Goal: Task Accomplishment & Management: Use online tool/utility

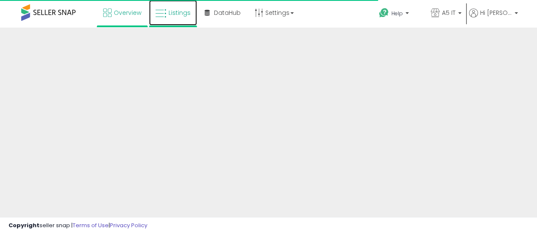
click at [175, 22] on link "Listings" at bounding box center [173, 12] width 48 height 25
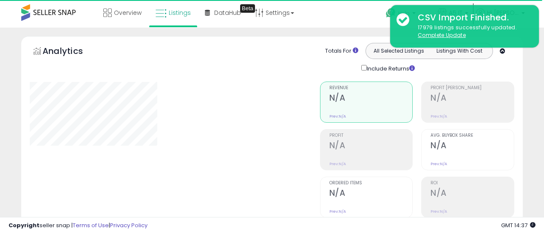
type input "*******"
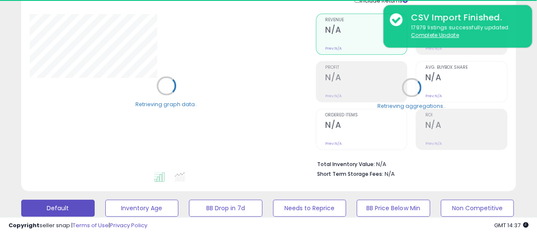
scroll to position [127, 0]
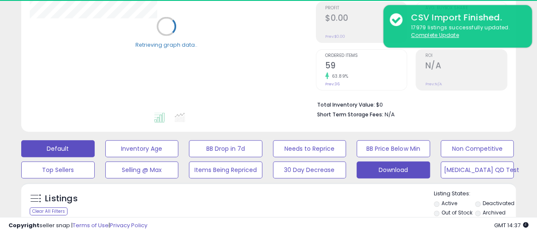
click at [420, 169] on button "Download" at bounding box center [393, 169] width 73 height 17
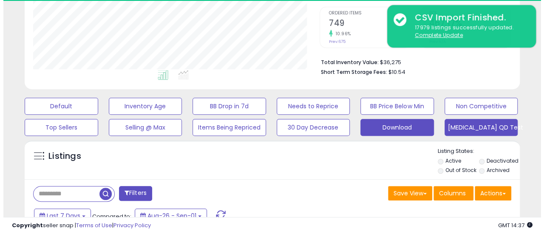
scroll to position [174, 286]
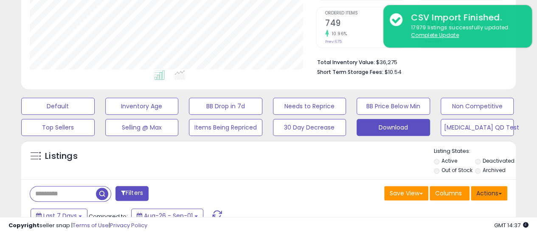
click at [499, 192] on button "Actions" at bounding box center [489, 193] width 37 height 14
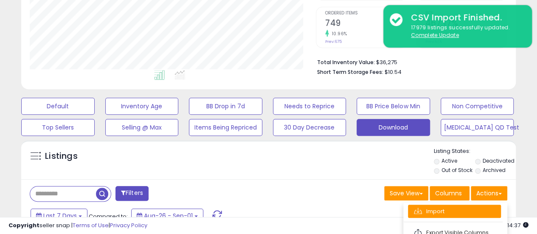
click at [463, 208] on link "Import" at bounding box center [454, 211] width 93 height 13
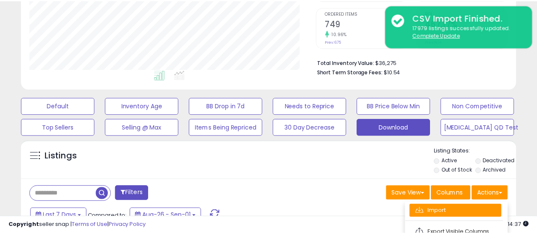
scroll to position [174, 290]
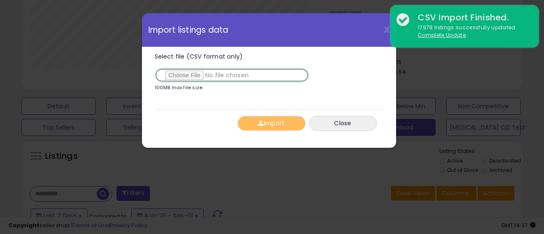
click at [189, 71] on input "Select file (CSV format only)" at bounding box center [232, 75] width 154 height 14
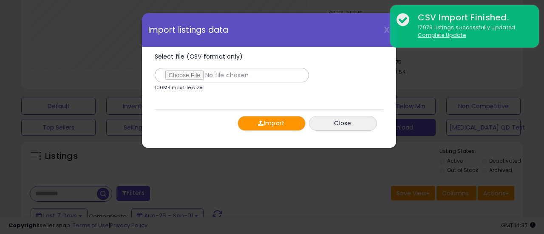
click at [249, 122] on button "Import" at bounding box center [271, 123] width 68 height 15
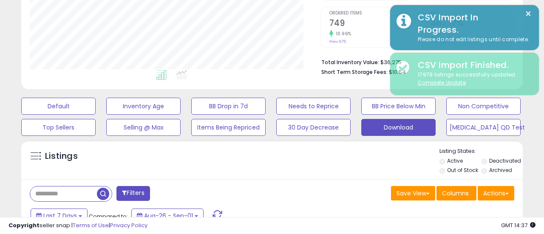
scroll to position [424536, 424423]
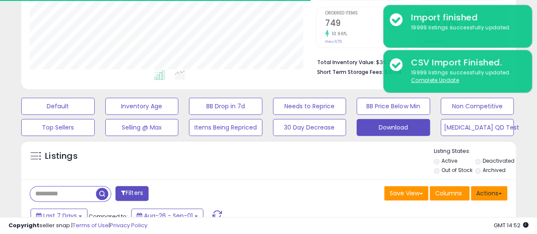
click at [497, 191] on button "Actions" at bounding box center [489, 193] width 37 height 14
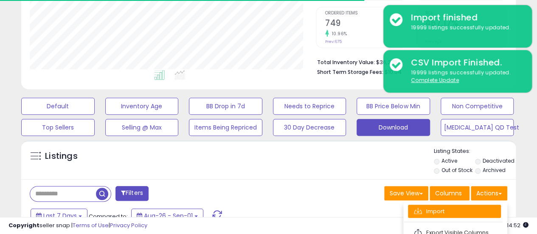
click at [450, 213] on link "Import" at bounding box center [454, 211] width 93 height 13
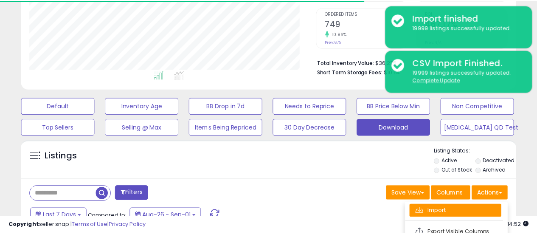
scroll to position [174, 290]
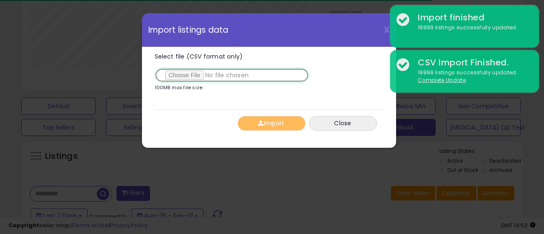
click at [182, 72] on input "Select file (CSV format only)" at bounding box center [232, 75] width 154 height 14
type input "**********"
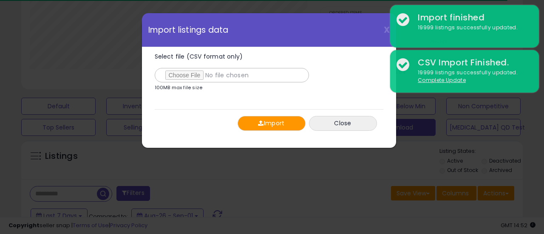
click at [276, 126] on button "Import" at bounding box center [271, 123] width 68 height 15
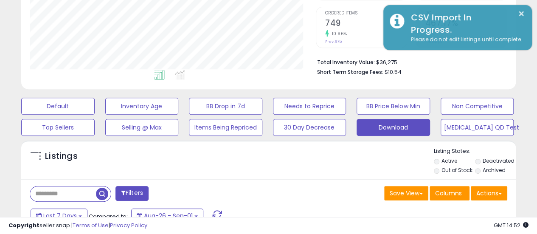
scroll to position [424536, 424423]
